Goal: Information Seeking & Learning: Learn about a topic

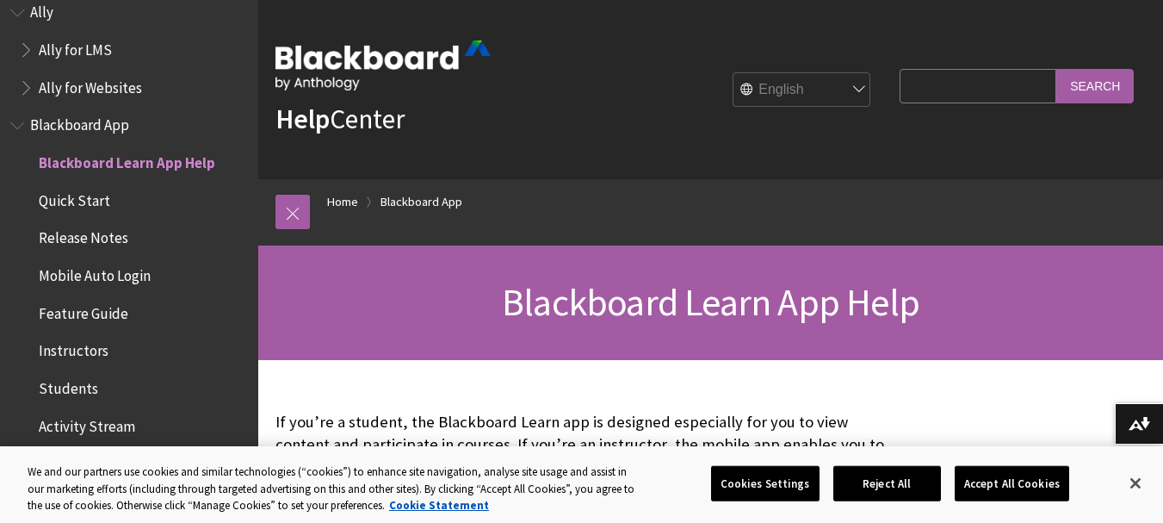
scroll to position [86, 0]
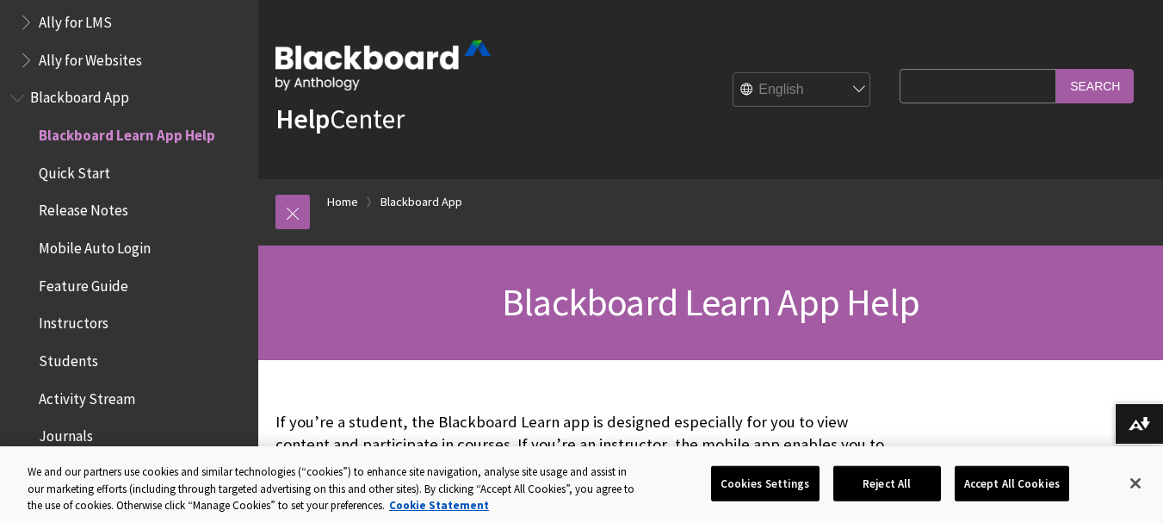
click at [89, 245] on span "Mobile Auto Login" at bounding box center [95, 244] width 112 height 23
click at [84, 355] on span "Students" at bounding box center [68, 357] width 59 height 23
click at [1019, 485] on button "Accept All Cookies" at bounding box center [1012, 483] width 115 height 36
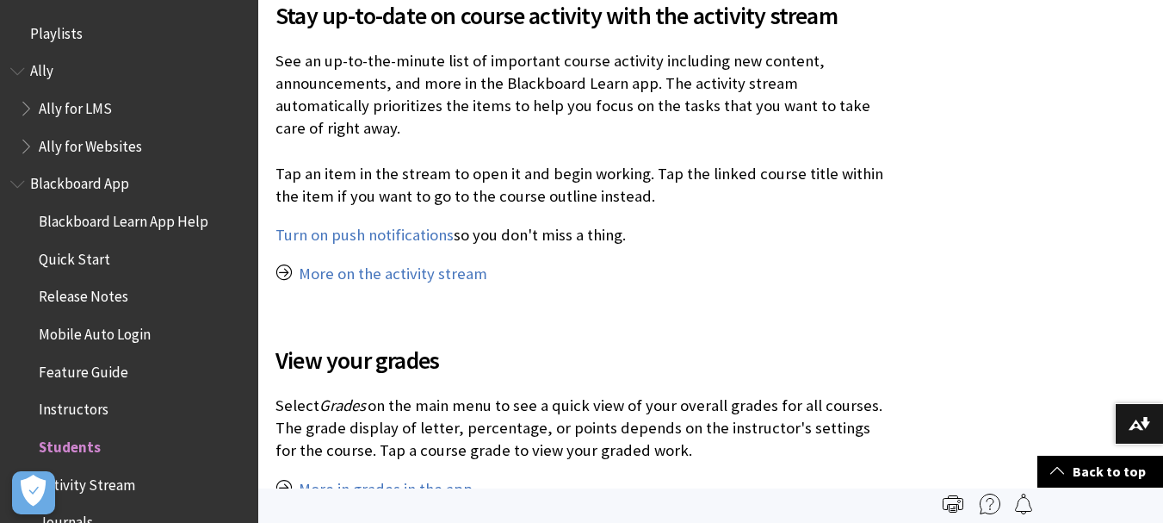
scroll to position [1636, 0]
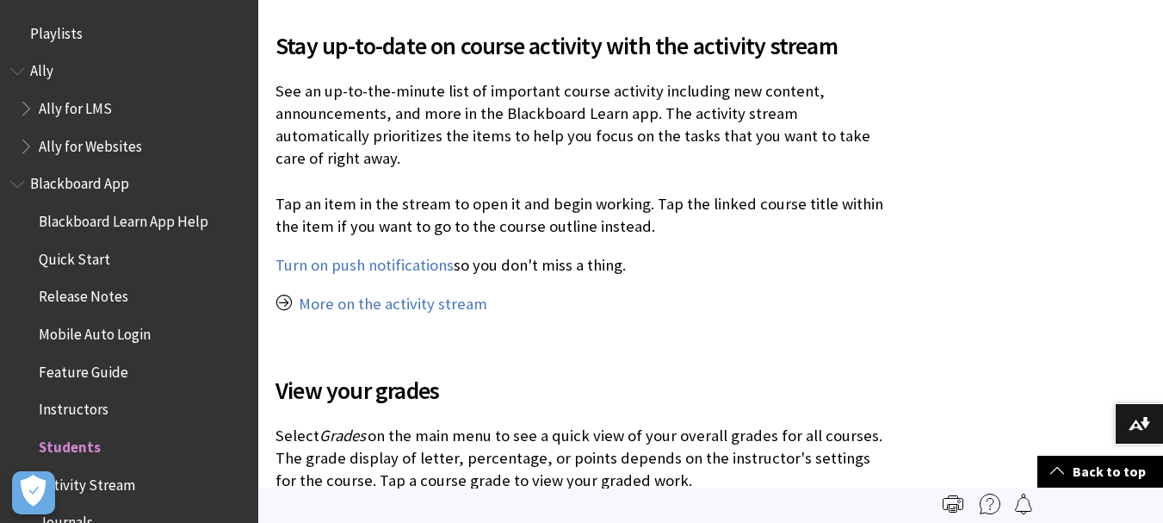
click at [65, 186] on span "Blackboard App" at bounding box center [79, 181] width 99 height 23
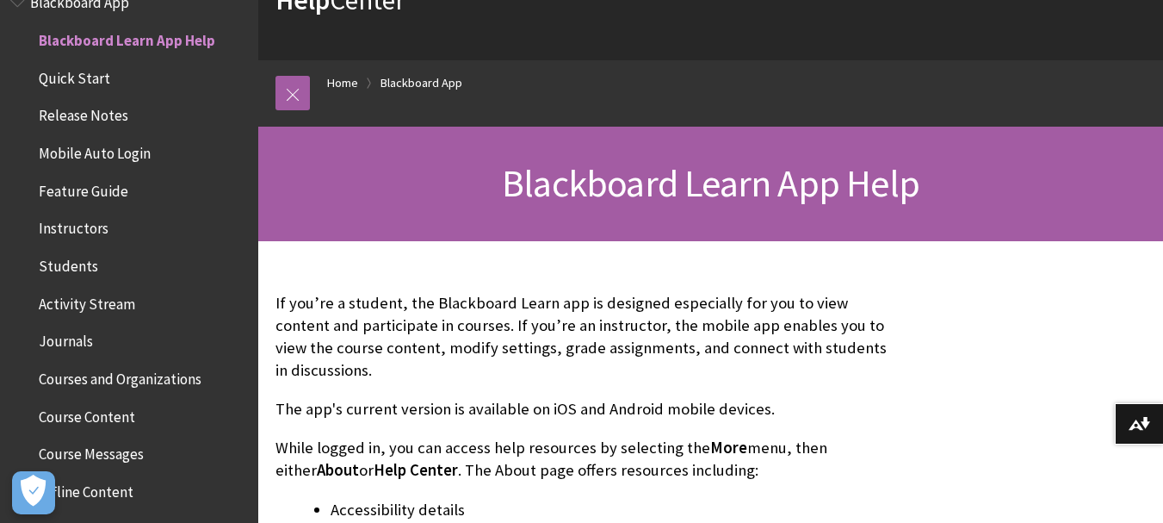
scroll to position [258, 0]
